Goal: Find specific page/section

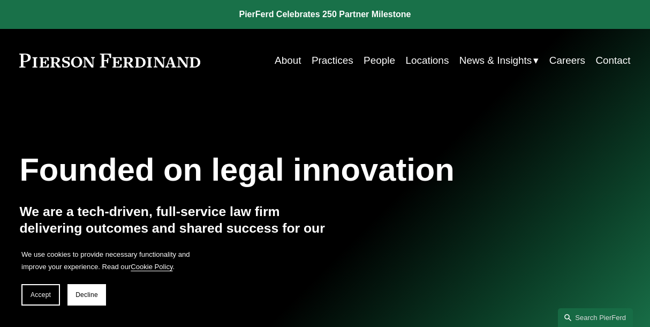
click at [332, 63] on link "Practices" at bounding box center [333, 60] width 42 height 20
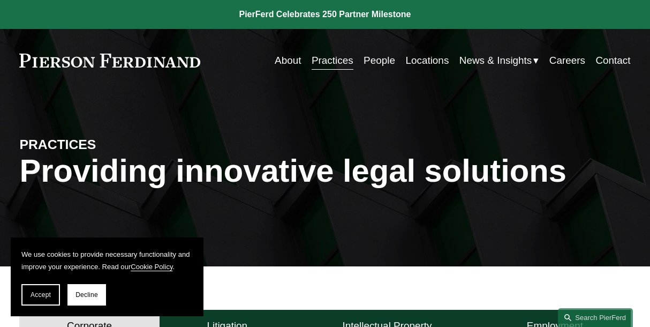
click at [563, 58] on link "Careers" at bounding box center [567, 60] width 36 height 20
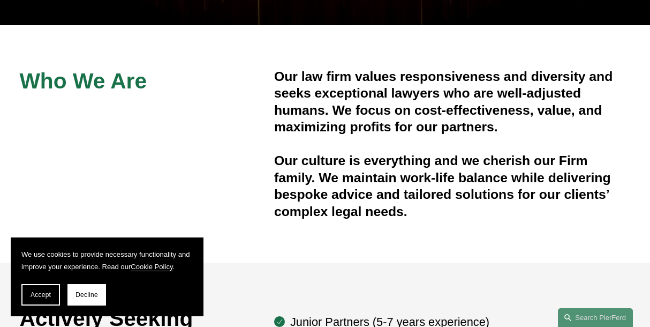
scroll to position [241, 0]
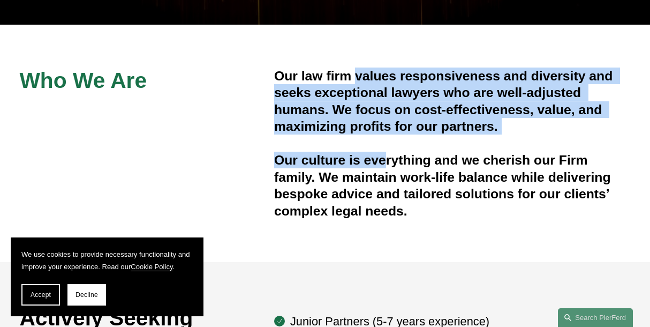
drag, startPoint x: 354, startPoint y: 79, endPoint x: 382, endPoint y: 184, distance: 108.4
click at [382, 184] on div "Our law firm values responsiveness and diversity and seeks exceptional lawyers …" at bounding box center [452, 142] width 357 height 151
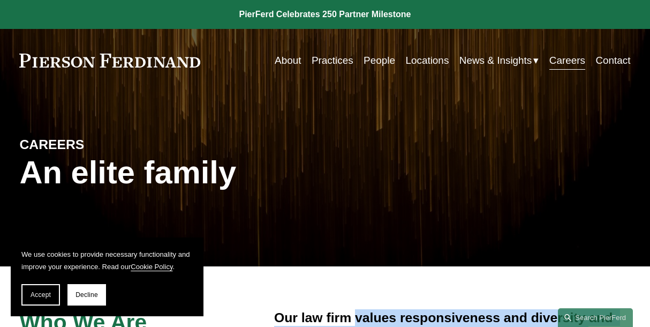
scroll to position [0, 0]
click at [378, 65] on link "People" at bounding box center [379, 60] width 32 height 20
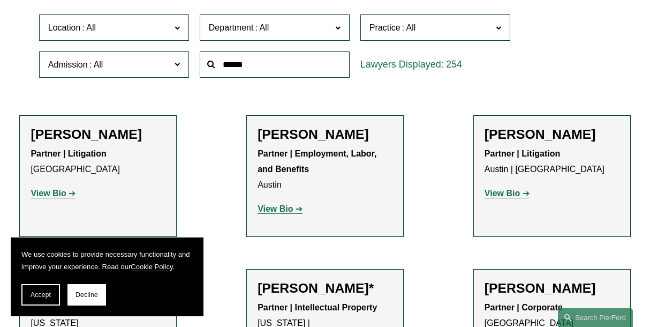
scroll to position [309, 0]
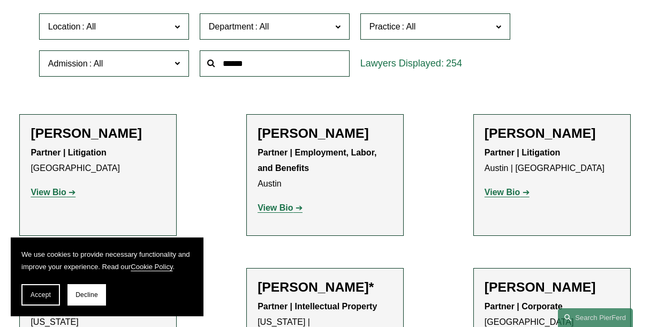
click at [246, 69] on input "text" at bounding box center [275, 63] width 150 height 26
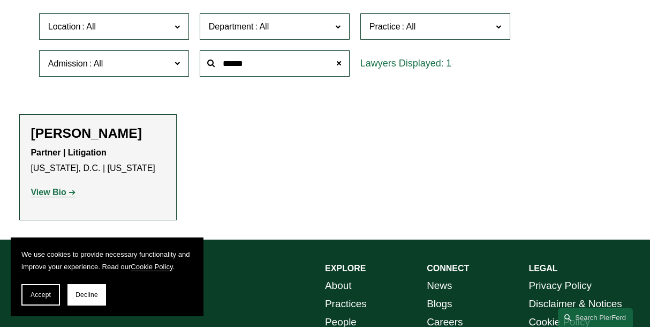
type input "******"
